Goal: Use online tool/utility: Utilize a website feature to perform a specific function

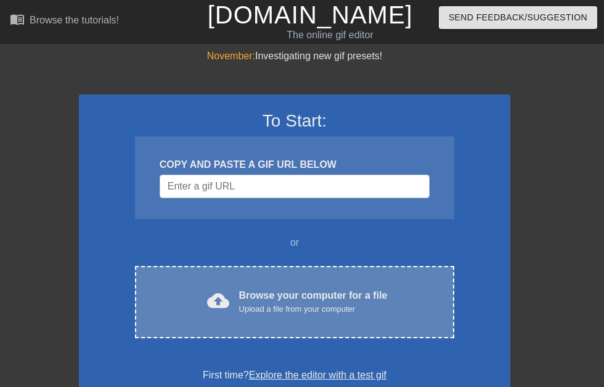
click at [294, 297] on div "Browse your computer for a file Upload a file from your computer" at bounding box center [313, 301] width 149 height 27
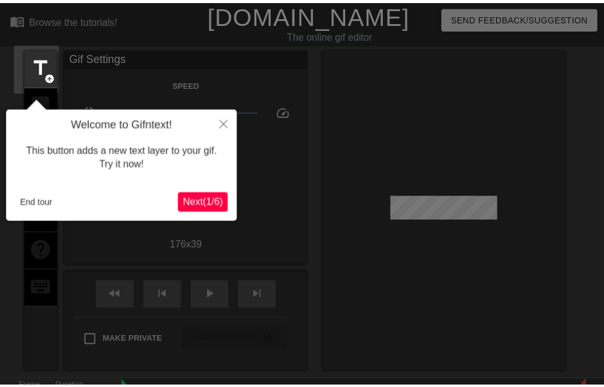
scroll to position [30, 0]
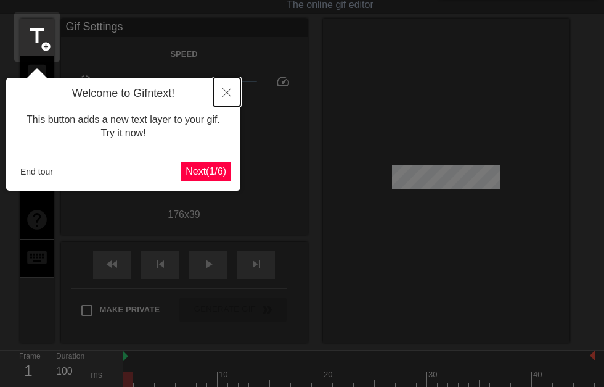
click at [233, 94] on button "Close" at bounding box center [226, 92] width 27 height 28
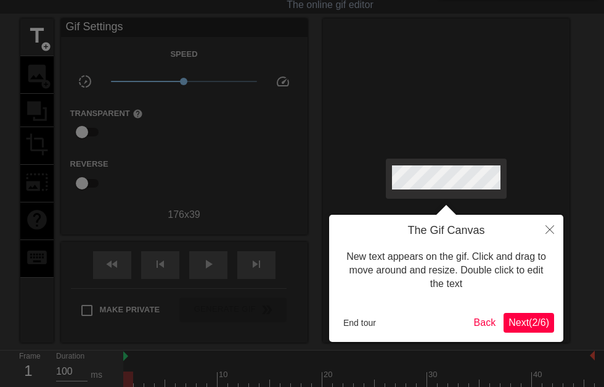
scroll to position [0, 0]
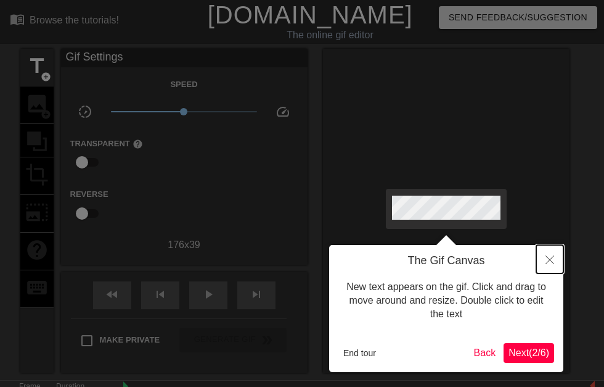
click at [548, 259] on icon "Close" at bounding box center [550, 259] width 9 height 9
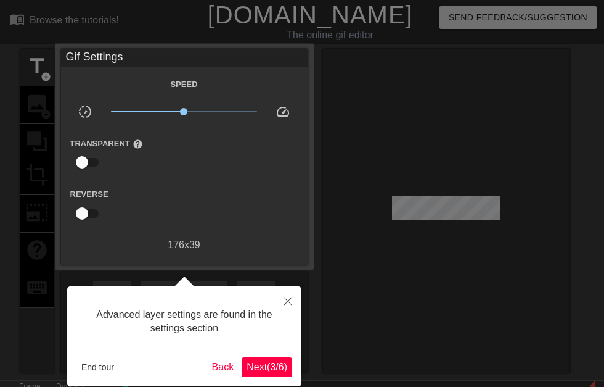
scroll to position [30, 0]
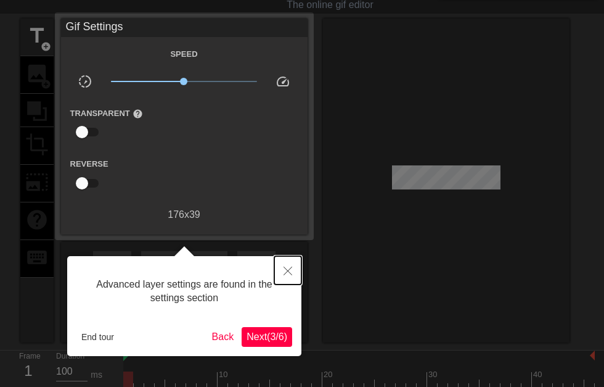
click at [292, 270] on button "Close" at bounding box center [287, 270] width 27 height 28
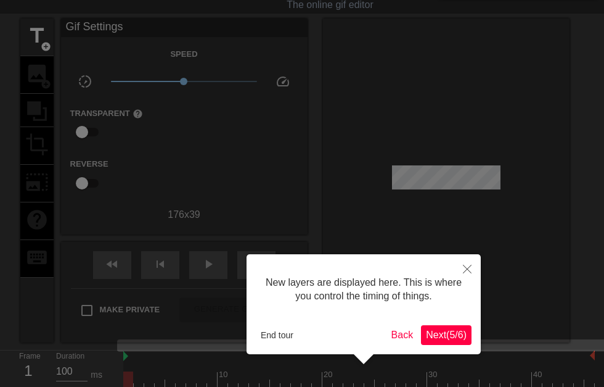
scroll to position [10, 0]
click at [466, 267] on icon "Close" at bounding box center [467, 269] width 9 height 9
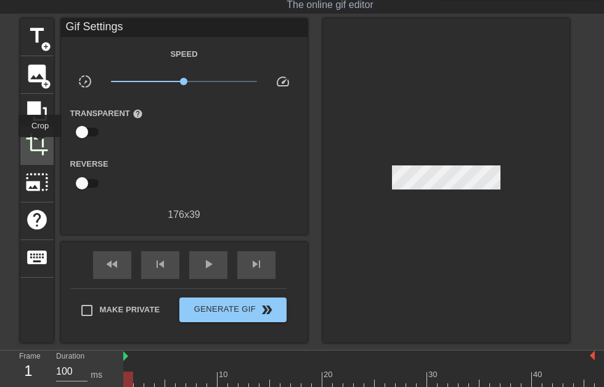
click at [40, 146] on span "crop" at bounding box center [36, 144] width 23 height 23
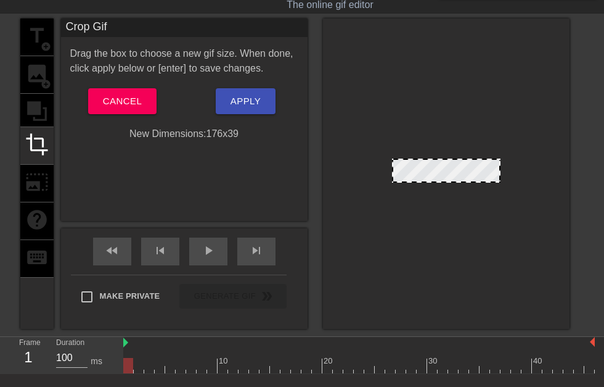
drag, startPoint x: 467, startPoint y: 182, endPoint x: 465, endPoint y: 202, distance: 19.9
click at [465, 202] on div at bounding box center [446, 174] width 247 height 310
drag, startPoint x: 500, startPoint y: 167, endPoint x: 509, endPoint y: 167, distance: 9.3
click at [509, 167] on div at bounding box center [446, 174] width 247 height 310
drag, startPoint x: 496, startPoint y: 166, endPoint x: 410, endPoint y: 160, distance: 87.2
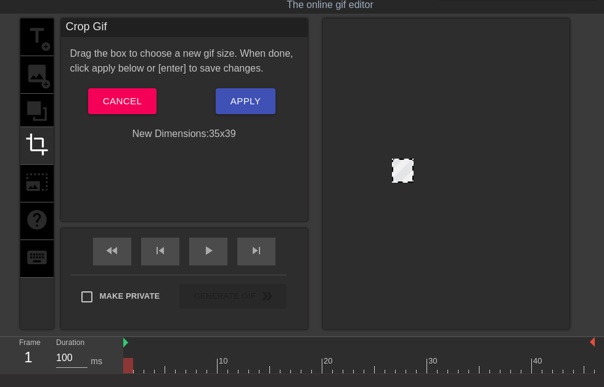
drag, startPoint x: 395, startPoint y: 173, endPoint x: 384, endPoint y: 169, distance: 11.9
click at [384, 169] on div at bounding box center [446, 174] width 247 height 310
drag, startPoint x: 414, startPoint y: 168, endPoint x: 537, endPoint y: 181, distance: 124.0
click at [537, 181] on div at bounding box center [446, 174] width 247 height 310
click at [416, 170] on div at bounding box center [446, 171] width 109 height 24
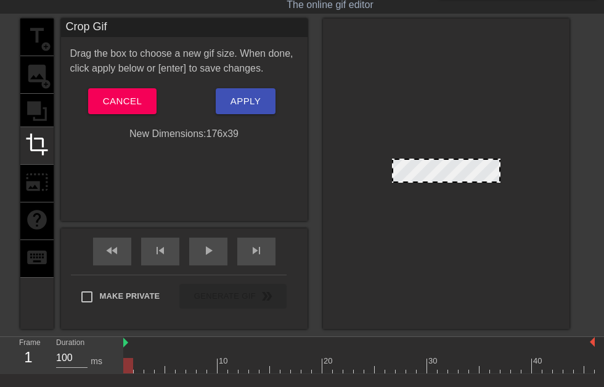
click at [33, 104] on div "title add_circle image add_circle crop photo_size_select_large help keyboard" at bounding box center [36, 174] width 33 height 310
drag, startPoint x: 434, startPoint y: 170, endPoint x: 443, endPoint y: 183, distance: 16.4
click at [443, 183] on div at bounding box center [446, 174] width 247 height 310
drag, startPoint x: 449, startPoint y: 179, endPoint x: 452, endPoint y: 185, distance: 6.9
click at [452, 185] on div at bounding box center [446, 174] width 247 height 310
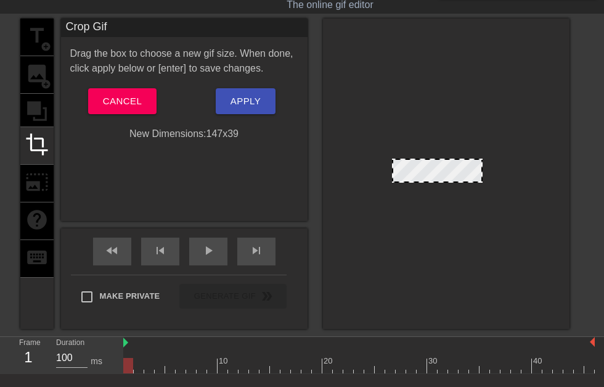
drag, startPoint x: 499, startPoint y: 171, endPoint x: 481, endPoint y: 167, distance: 18.3
drag, startPoint x: 480, startPoint y: 170, endPoint x: 411, endPoint y: 157, distance: 69.8
click at [411, 157] on div at bounding box center [446, 174] width 247 height 310
click at [414, 159] on div at bounding box center [411, 160] width 12 height 12
click at [41, 178] on div "title add_circle image add_circle crop photo_size_select_large help keyboard" at bounding box center [36, 174] width 33 height 310
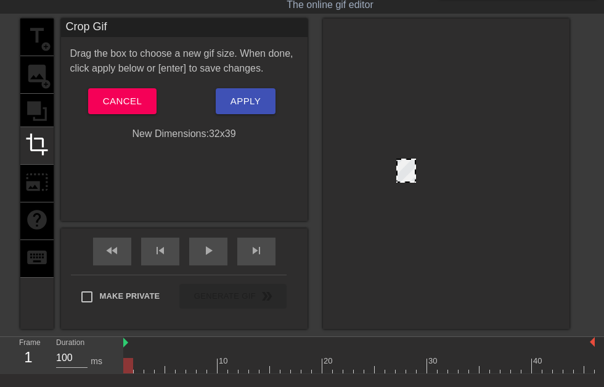
drag, startPoint x: 401, startPoint y: 170, endPoint x: 406, endPoint y: 186, distance: 16.2
click at [406, 186] on div at bounding box center [446, 174] width 247 height 310
drag, startPoint x: 409, startPoint y: 175, endPoint x: 535, endPoint y: 190, distance: 126.8
click at [535, 190] on div at bounding box center [446, 174] width 247 height 310
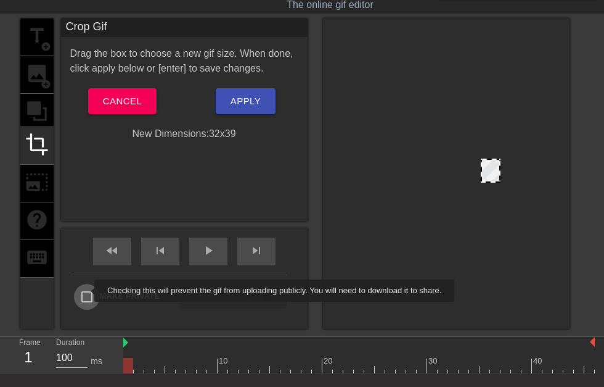
click at [86, 290] on input "Make Private" at bounding box center [87, 297] width 26 height 26
checkbox input "true"
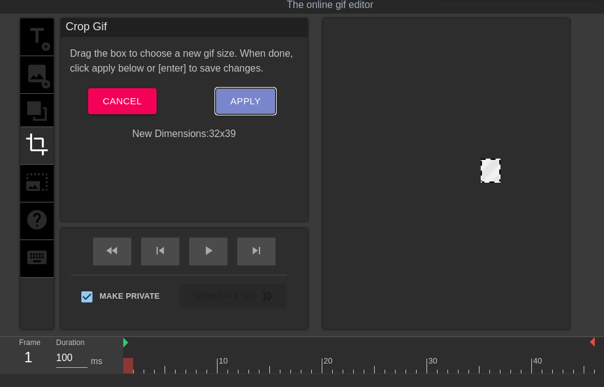
click at [238, 105] on span "Apply" at bounding box center [246, 101] width 30 height 16
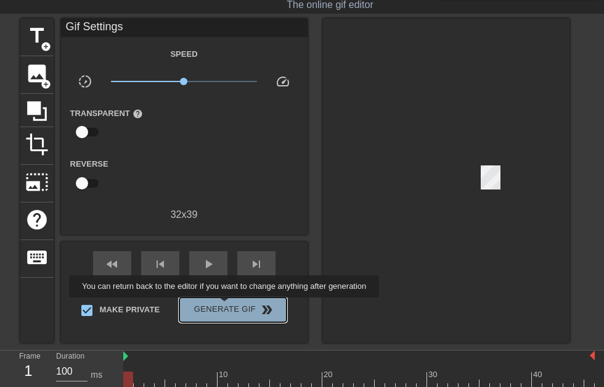
click at [226, 306] on span "Generate Gif double_arrow" at bounding box center [232, 309] width 97 height 15
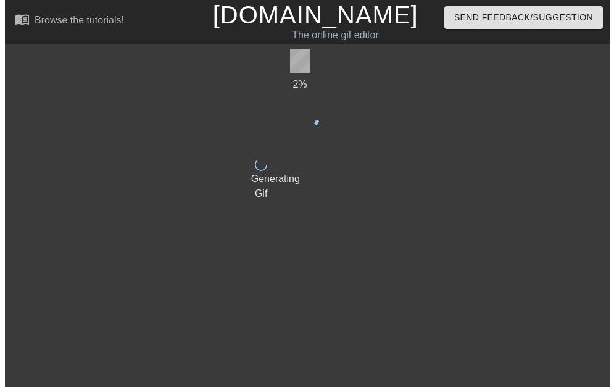
scroll to position [0, 0]
